Goal: Task Accomplishment & Management: Use online tool/utility

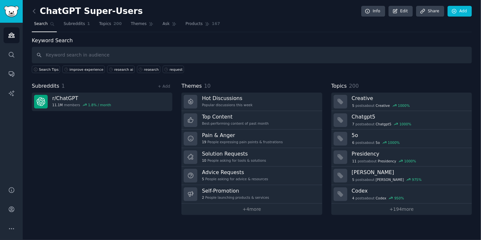
click at [447, 79] on div "Keyword Search Search Tips improve experience research ai research request Subr…" at bounding box center [252, 126] width 440 height 178
click at [15, 35] on link "Audiences" at bounding box center [12, 35] width 16 height 16
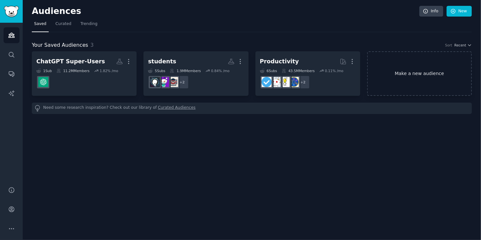
click at [406, 79] on link "Make a new audience" at bounding box center [419, 73] width 105 height 44
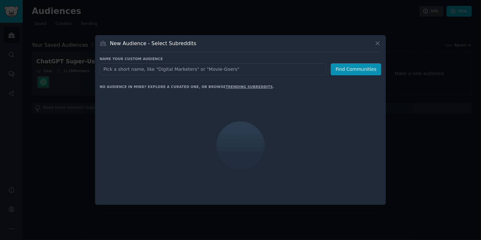
click at [189, 68] on input "text" at bounding box center [213, 69] width 227 height 12
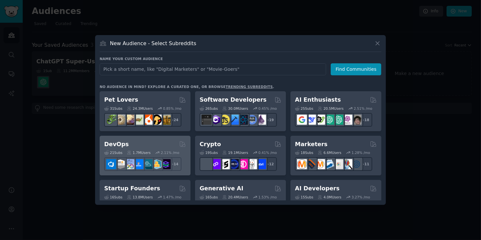
scroll to position [32, 0]
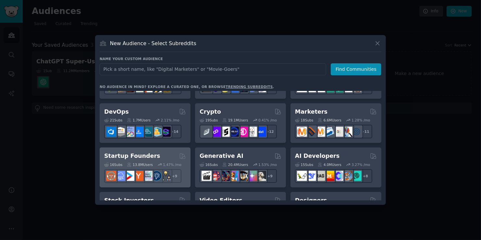
click at [166, 157] on div "Startup Founders" at bounding box center [145, 156] width 82 height 8
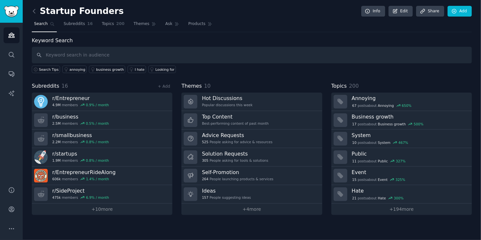
click at [71, 55] on input "text" at bounding box center [252, 55] width 440 height 17
click at [49, 68] on span "Search Tips" at bounding box center [49, 69] width 20 height 5
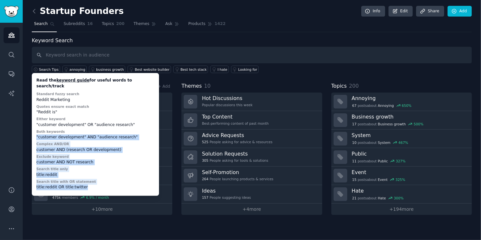
drag, startPoint x: 35, startPoint y: 130, endPoint x: 115, endPoint y: 183, distance: 96.1
click at [115, 183] on div "Read the keyword guide for useful words to search/track Standard fuzzy search R…" at bounding box center [95, 134] width 123 height 118
click at [115, 184] on div "title:reddit OR title:twitter" at bounding box center [95, 187] width 118 height 6
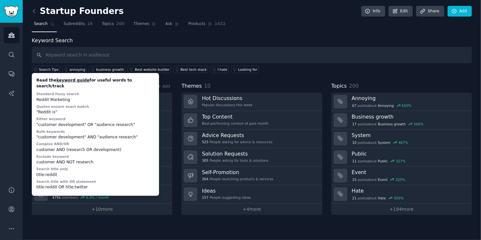
click at [197, 79] on div "Keyword Search Search Tips Read the keyword guide for useful words to search/tr…" at bounding box center [252, 126] width 440 height 178
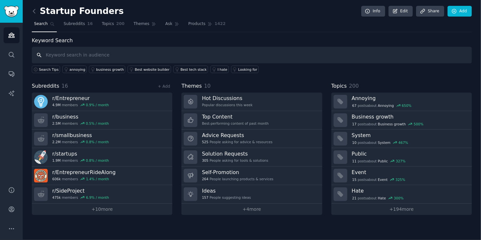
click at [108, 56] on input "text" at bounding box center [252, 55] width 440 height 17
type input "advice"
